Goal: Information Seeking & Learning: Learn about a topic

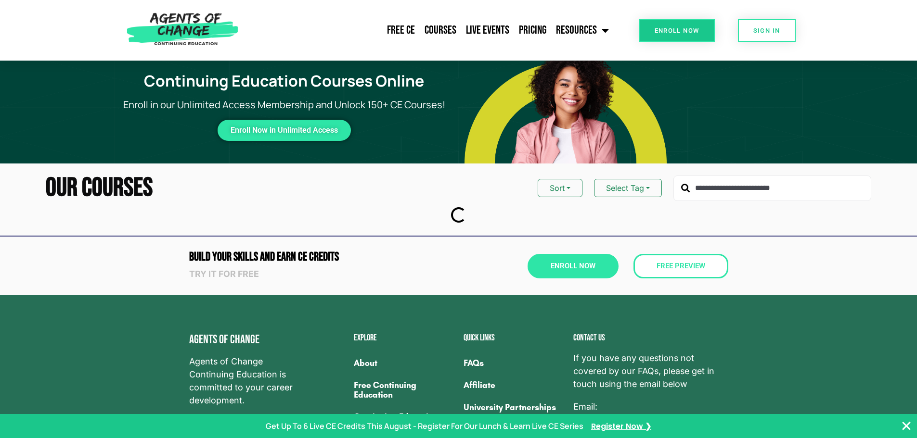
type input "**********"
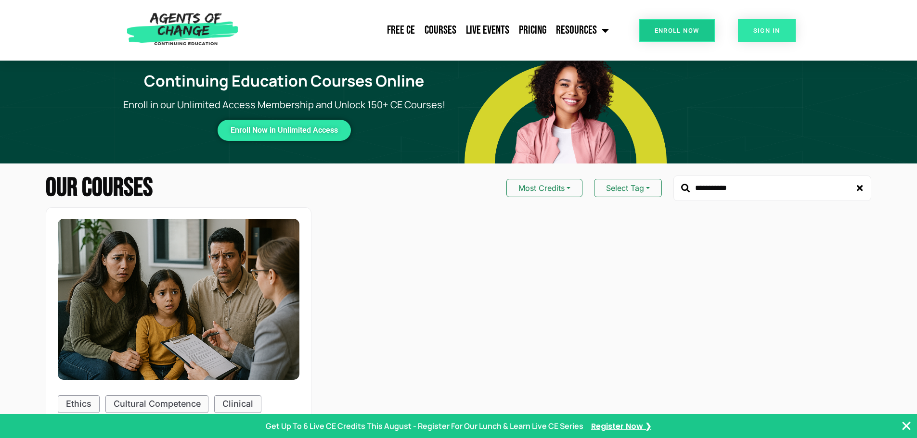
drag, startPoint x: 774, startPoint y: 31, endPoint x: 731, endPoint y: 5, distance: 49.4
click at [774, 31] on span "SIGN IN" at bounding box center [766, 30] width 27 height 6
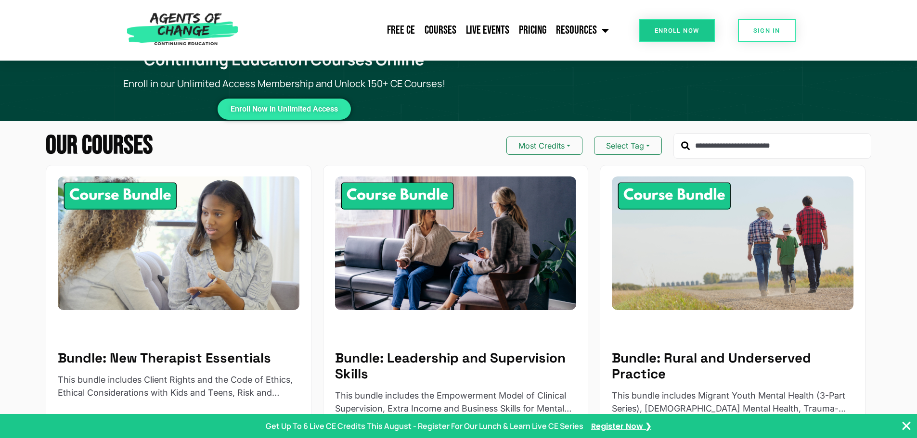
type input "**********"
